Goal: Task Accomplishment & Management: Use online tool/utility

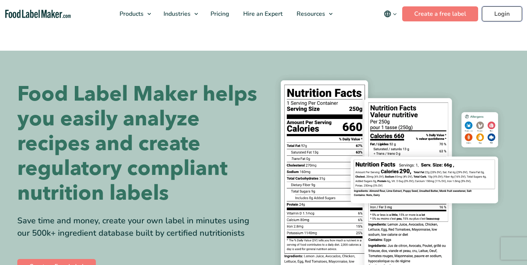
click at [507, 15] on link "Login" at bounding box center [502, 13] width 40 height 15
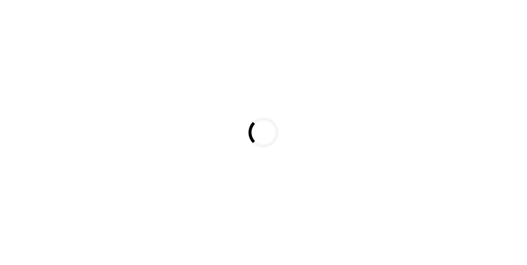
click at [506, 39] on div "Loading..." at bounding box center [263, 132] width 527 height 265
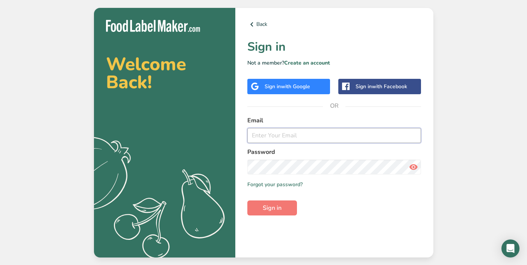
type input "[PERSON_NAME][EMAIL_ADDRESS][DOMAIN_NAME]"
click at [274, 207] on span "Sign in" at bounding box center [272, 208] width 19 height 9
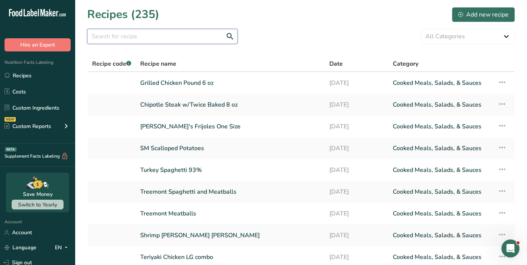
click at [149, 40] on input "text" at bounding box center [162, 36] width 150 height 15
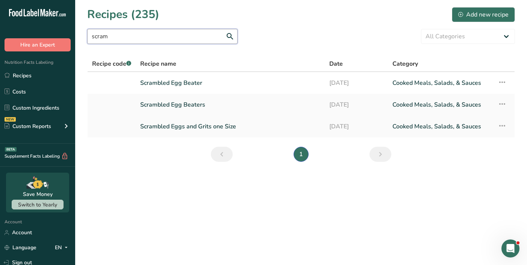
type input "scram"
click at [193, 130] on link "Scrambled Eggs and Grits one Size" at bounding box center [230, 127] width 180 height 16
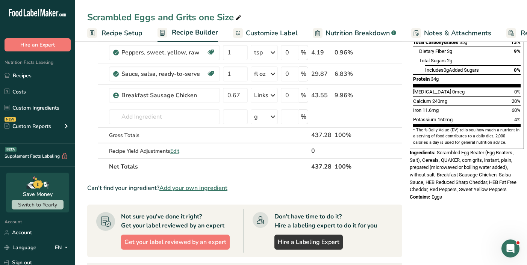
scroll to position [158, 0]
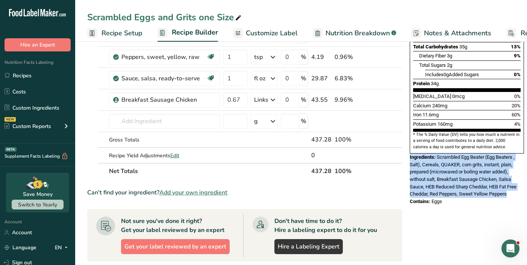
copy div "Ingredients: Scrambled Egg Beater (Egg Beaters , Salt), Cereals, QUAKER, corn g…"
drag, startPoint x: 509, startPoint y: 176, endPoint x: 410, endPoint y: 142, distance: 105.3
click at [410, 154] on div "Ingredients: Scrambled Egg Beater (Egg Beaters , Salt), Cereals, QUAKER, corn g…" at bounding box center [467, 176] width 114 height 44
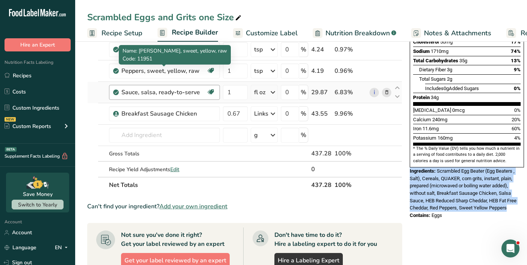
scroll to position [145, 0]
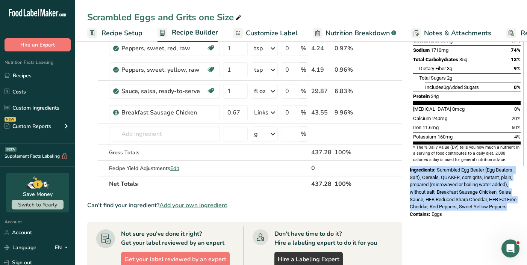
click at [450, 188] on span "Scrambled Egg Beater (Egg Beaters , Salt), Cereals, QUAKER, corn grits, instant…" at bounding box center [463, 188] width 107 height 42
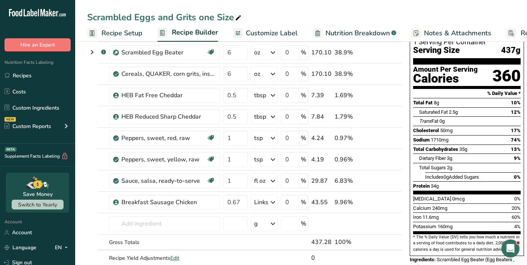
scroll to position [54, 0]
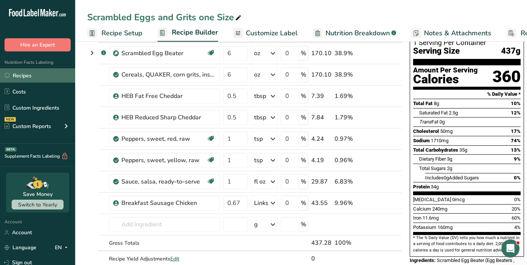
click at [26, 80] on link "Recipes" at bounding box center [37, 75] width 75 height 14
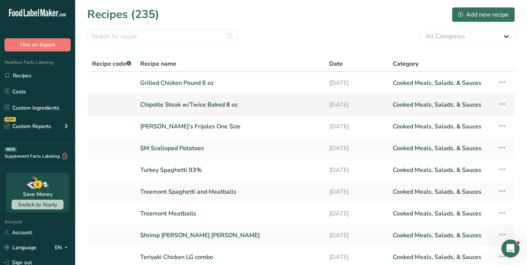
scroll to position [7, 0]
